Goal: Navigation & Orientation: Find specific page/section

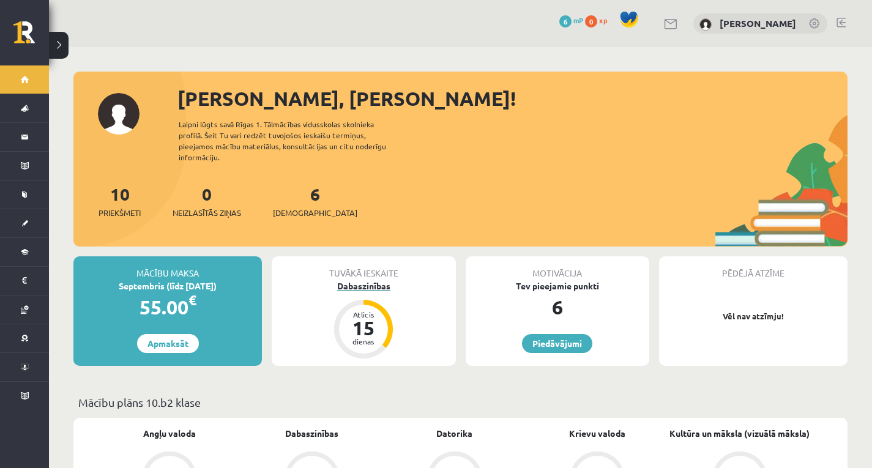
click at [366, 338] on div "dienas" at bounding box center [363, 341] width 37 height 7
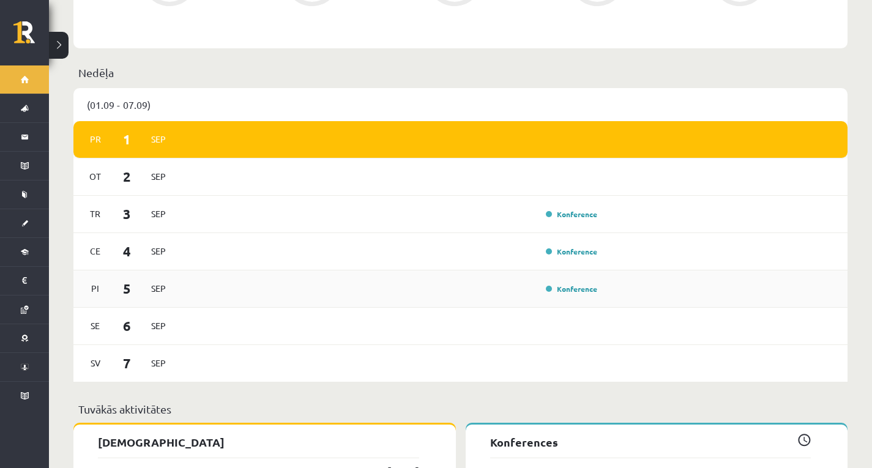
scroll to position [612, 0]
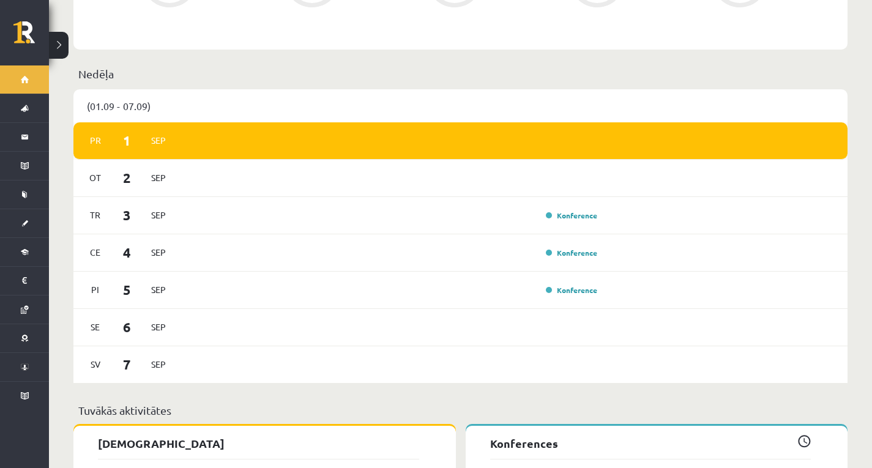
click at [118, 133] on span "1" at bounding box center [127, 140] width 38 height 20
click at [127, 168] on span "2" at bounding box center [127, 178] width 38 height 20
